Goal: Information Seeking & Learning: Learn about a topic

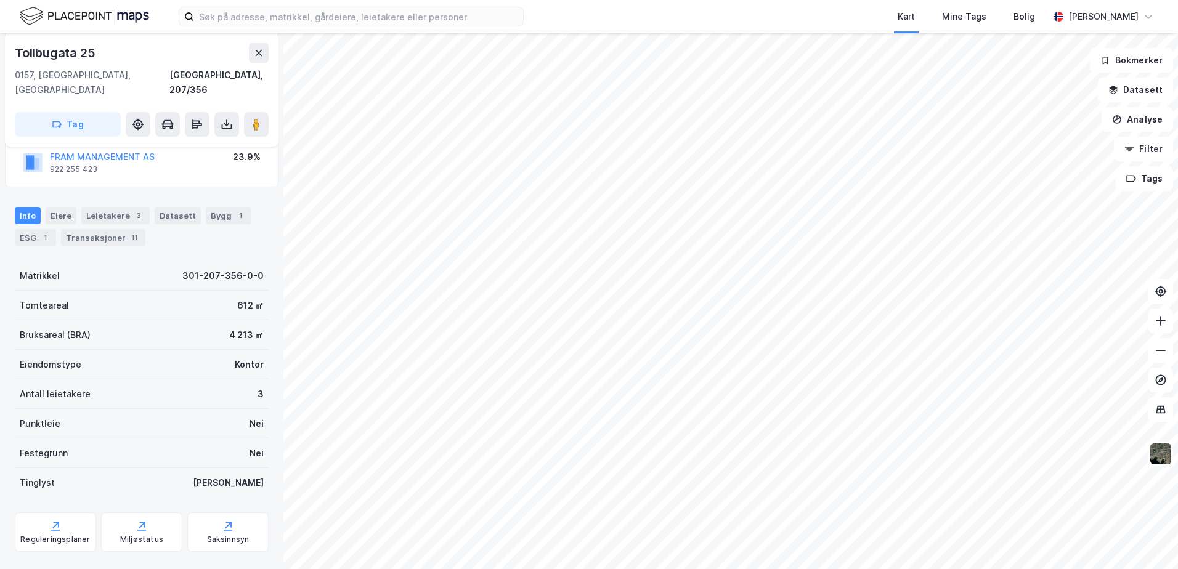
scroll to position [160, 0]
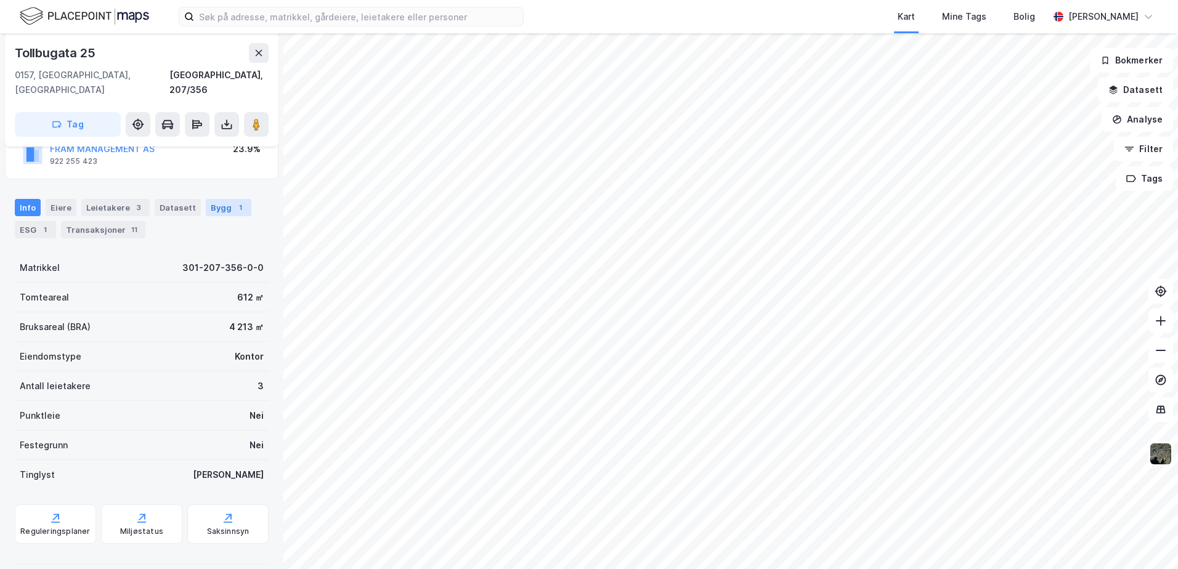
click at [208, 199] on div "Bygg 1" at bounding box center [229, 207] width 46 height 17
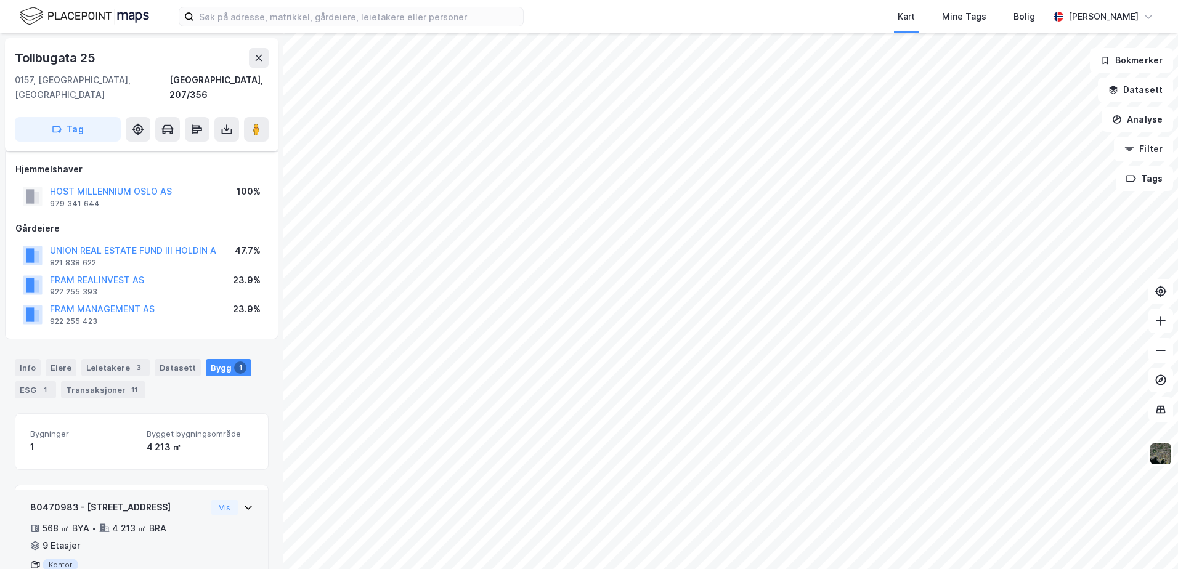
scroll to position [38, 0]
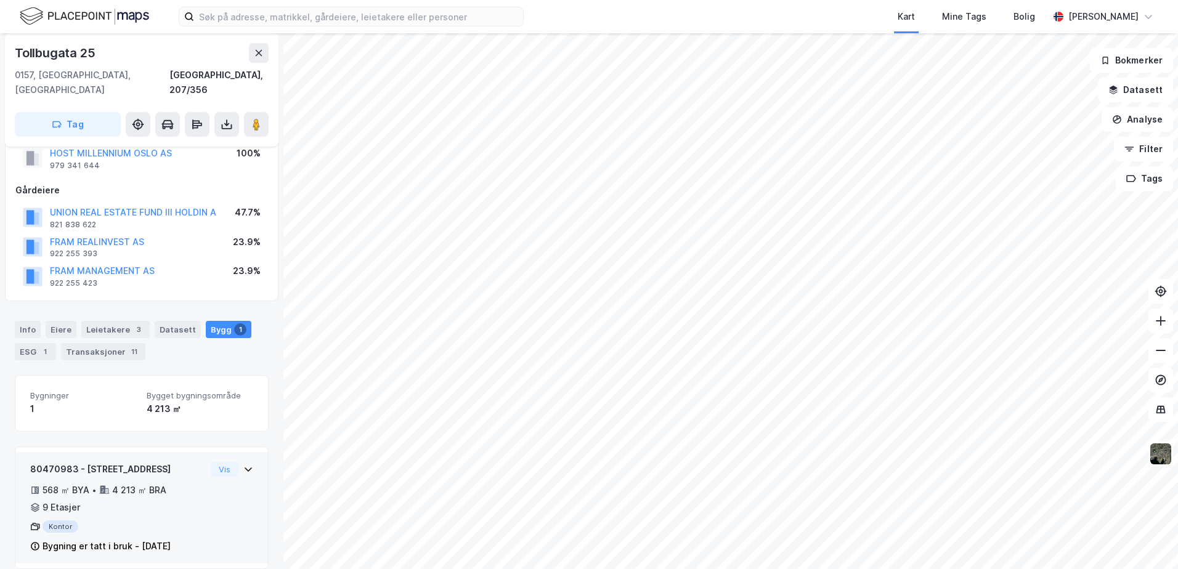
click at [243, 465] on icon at bounding box center [248, 470] width 10 height 10
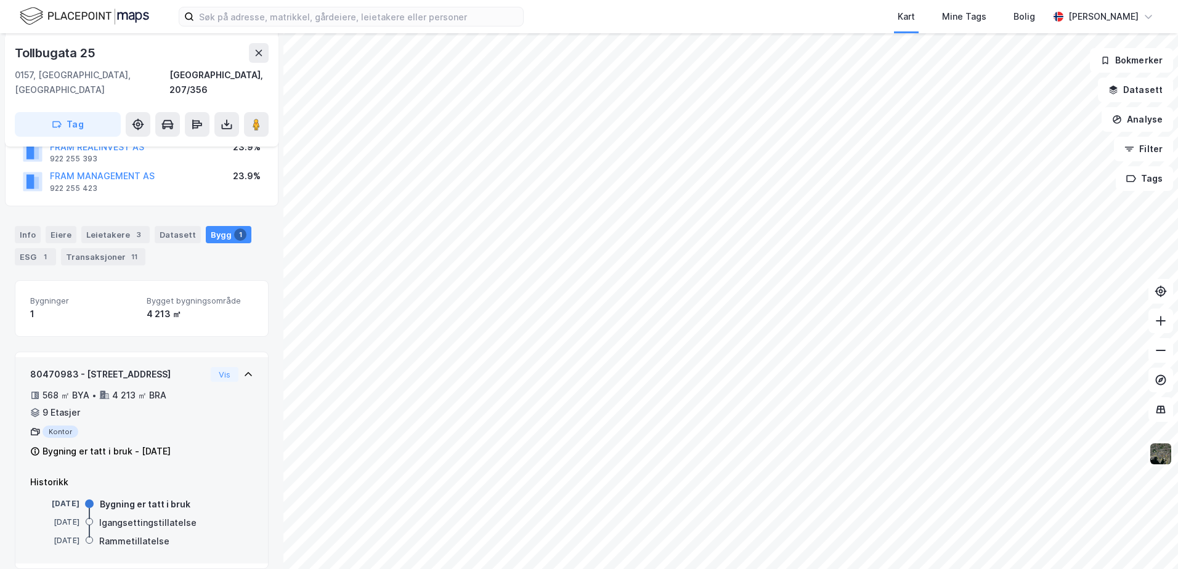
scroll to position [0, 0]
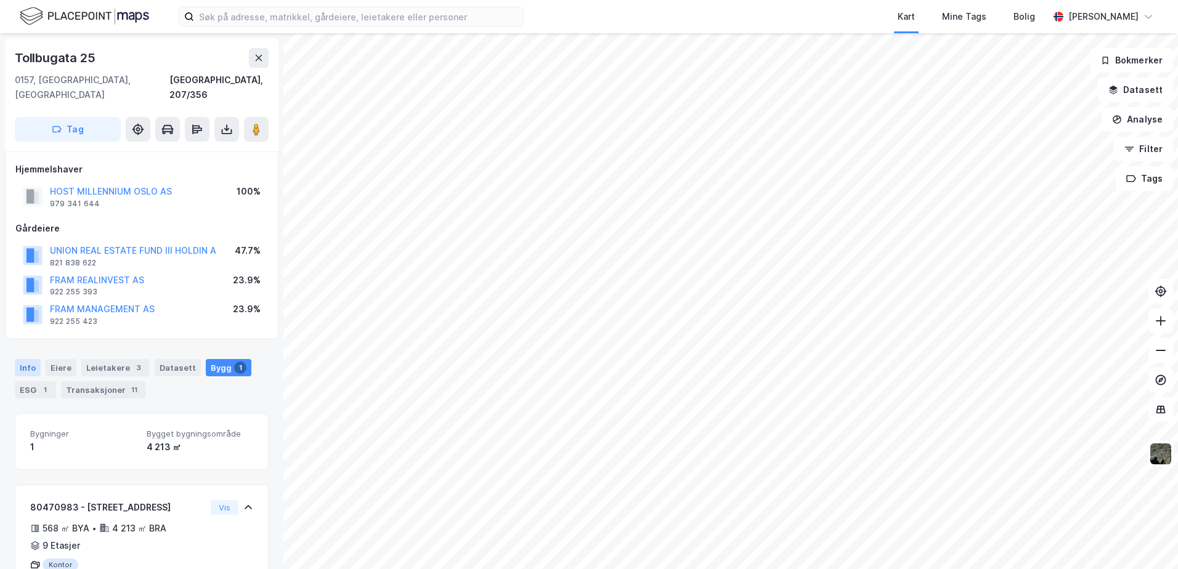
click at [22, 359] on div "Info" at bounding box center [28, 367] width 26 height 17
